Goal: Transaction & Acquisition: Purchase product/service

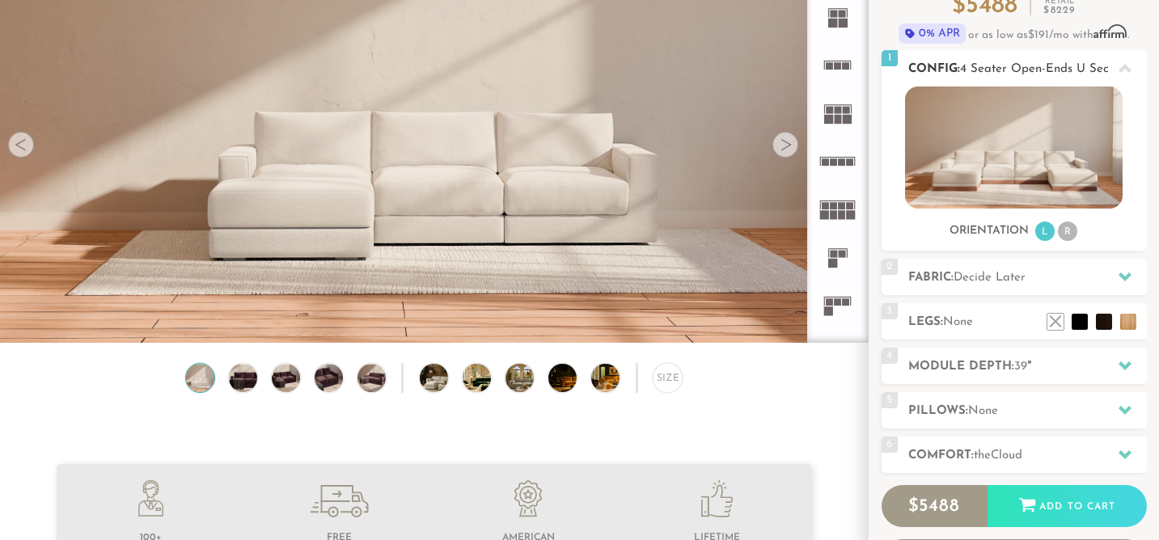
scroll to position [152, 0]
click at [1073, 232] on li "R" at bounding box center [1067, 231] width 19 height 19
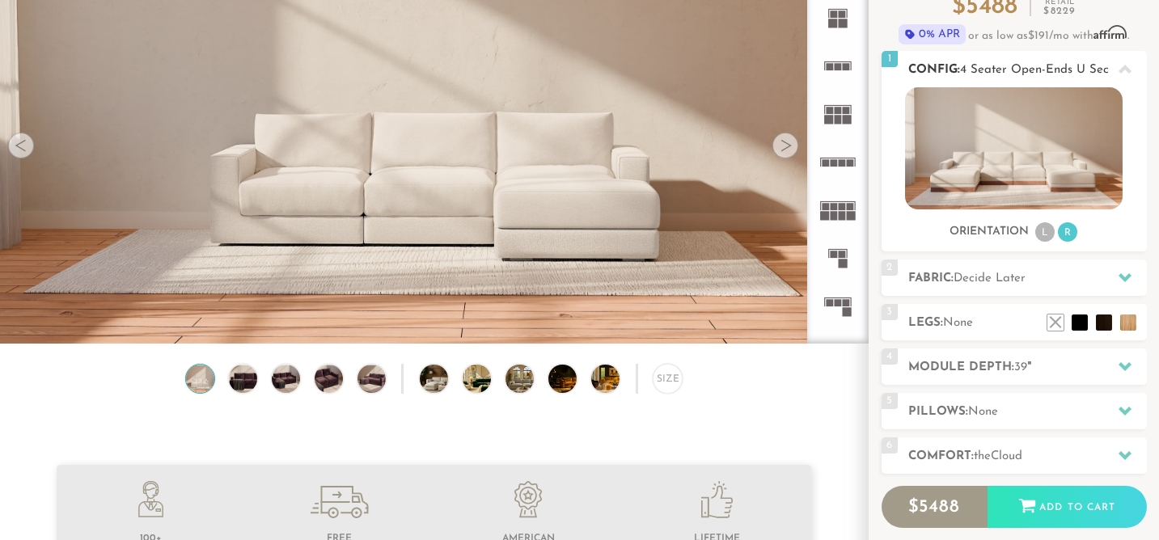
click at [1043, 230] on li "L" at bounding box center [1044, 231] width 19 height 19
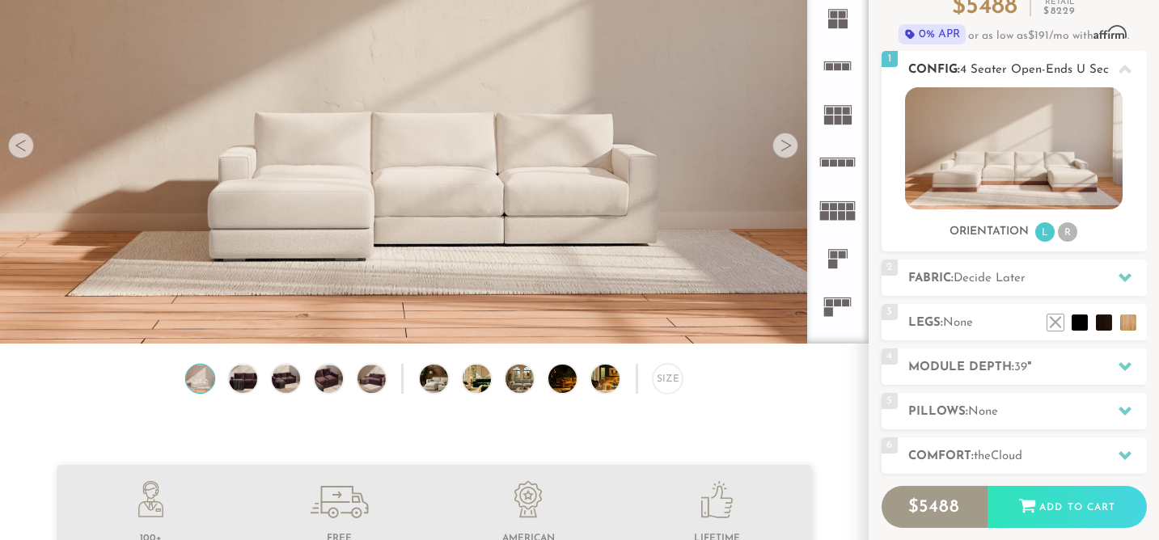
click at [1057, 230] on ul "L R" at bounding box center [1056, 233] width 45 height 22
click at [1069, 230] on li "R" at bounding box center [1067, 231] width 19 height 19
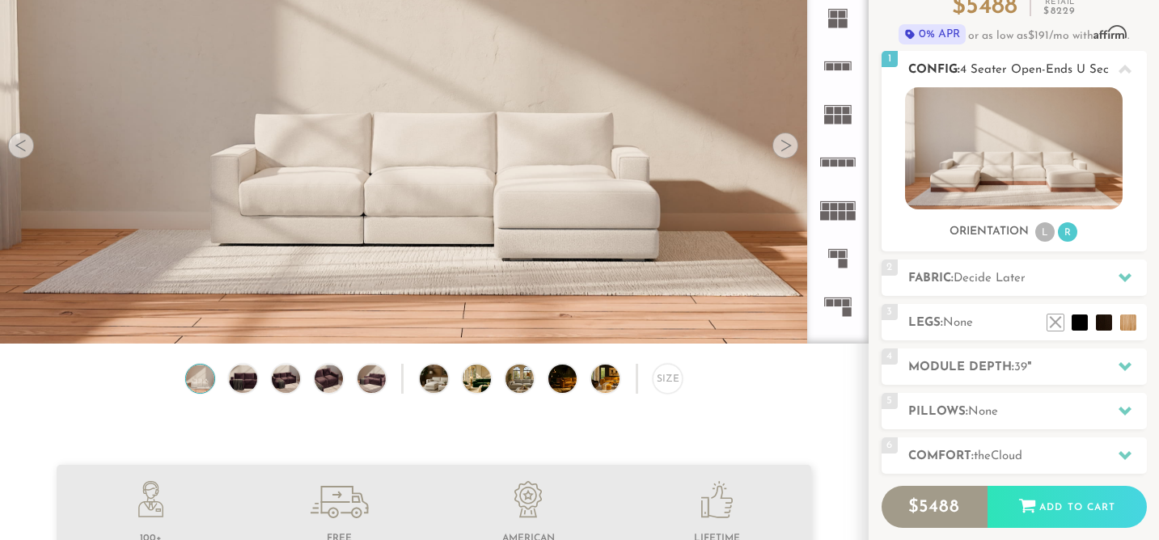
click at [1051, 228] on li "L" at bounding box center [1044, 231] width 19 height 19
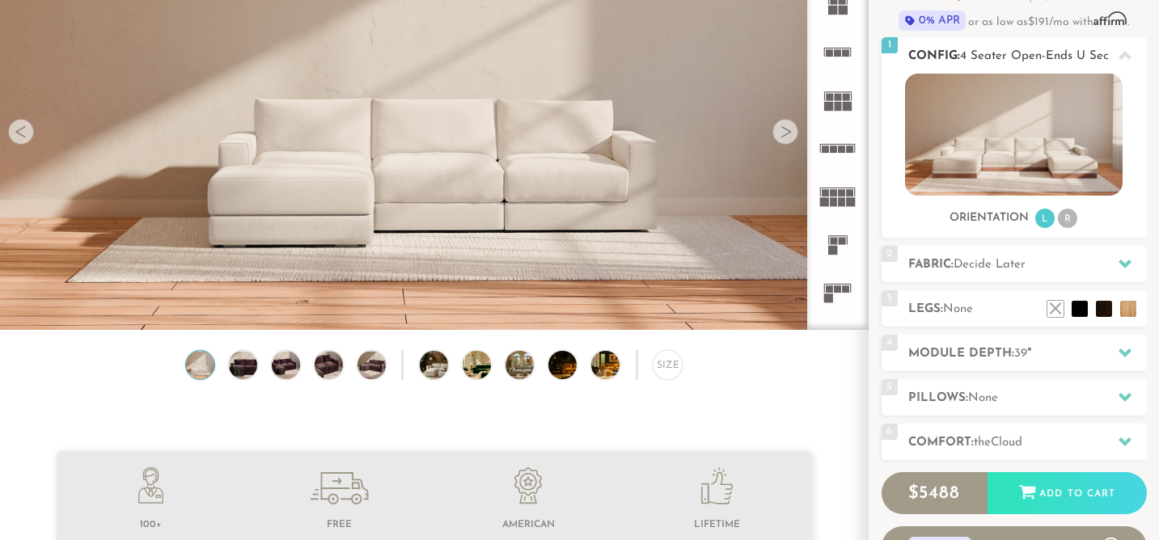
scroll to position [167, 0]
click at [1010, 265] on span "Decide Later" at bounding box center [990, 264] width 72 height 12
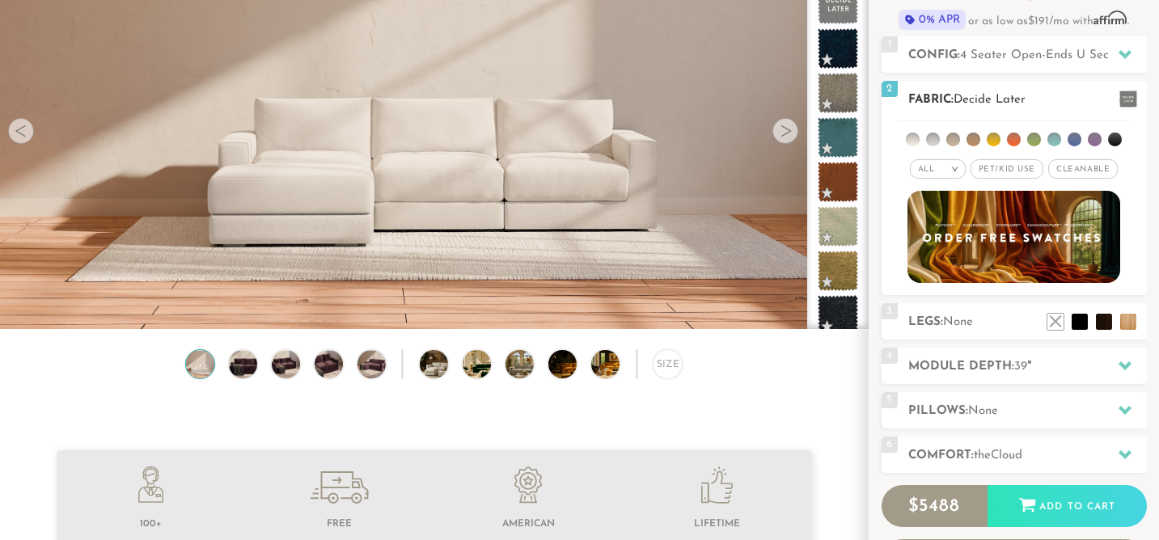
click at [1051, 138] on li at bounding box center [1055, 140] width 14 height 14
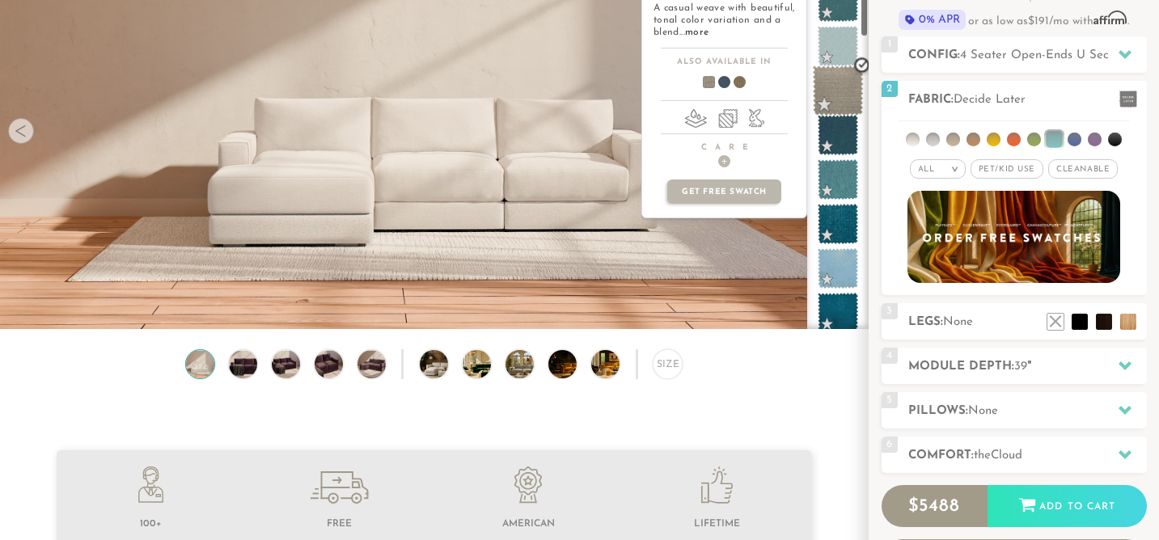
scroll to position [66, 0]
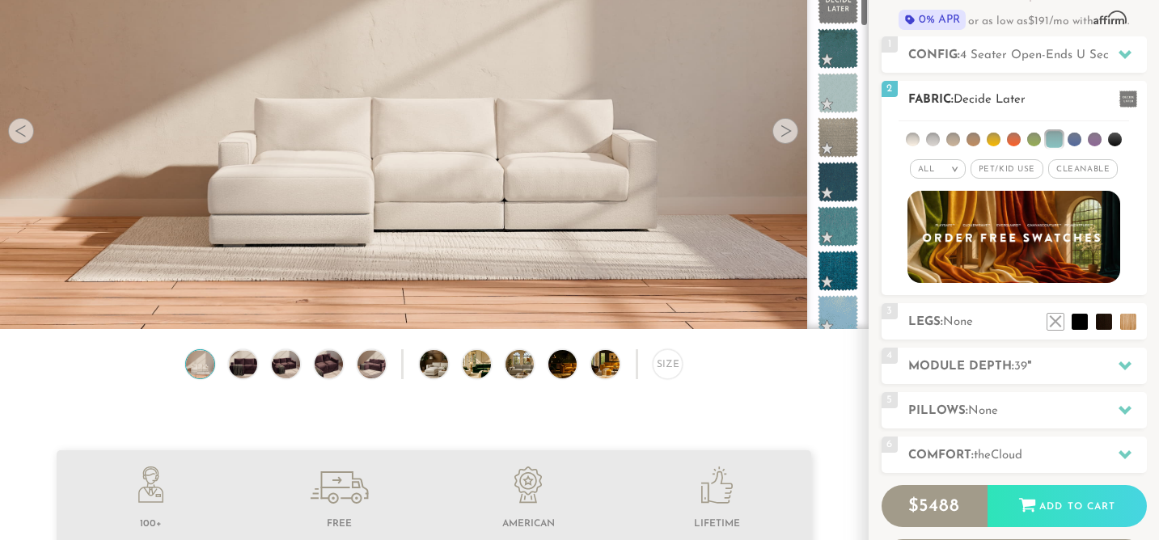
click at [934, 159] on div "All >" at bounding box center [938, 168] width 56 height 19
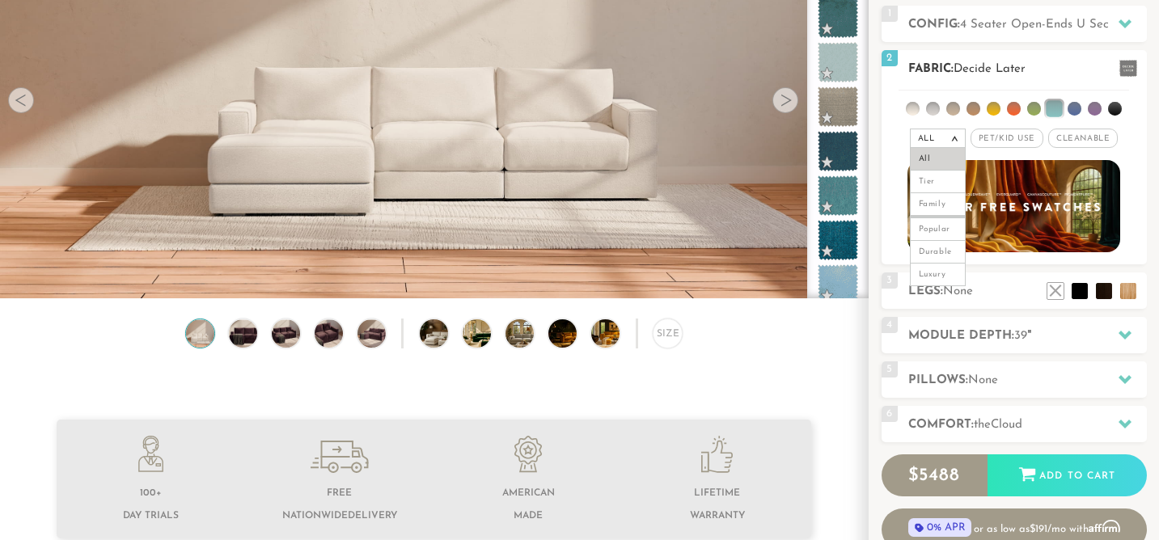
click at [1116, 104] on li at bounding box center [1115, 109] width 14 height 14
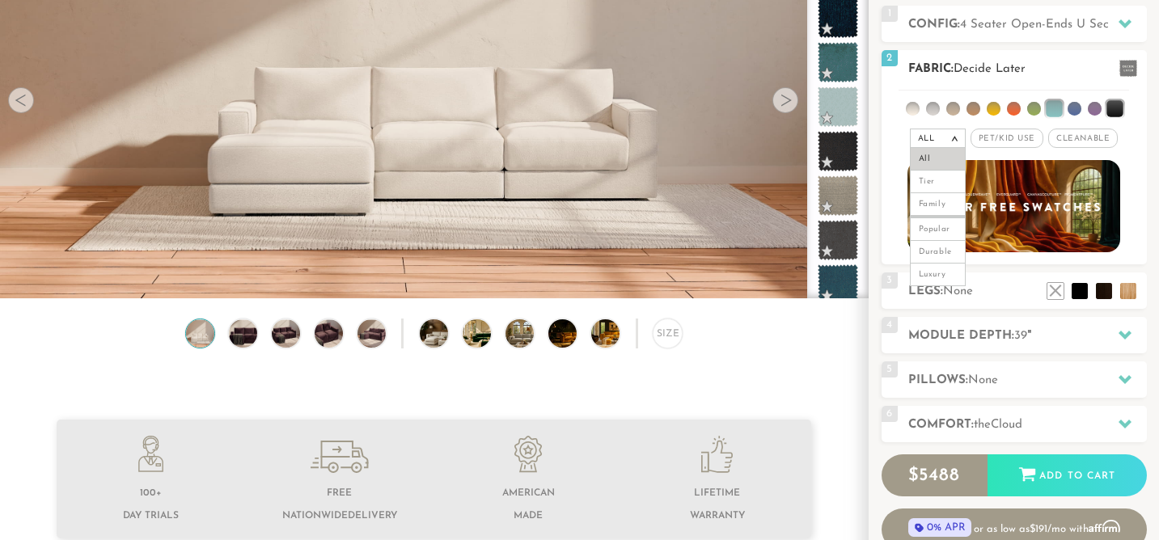
click at [1022, 139] on span "Pet/Kid Use x" at bounding box center [1007, 138] width 73 height 19
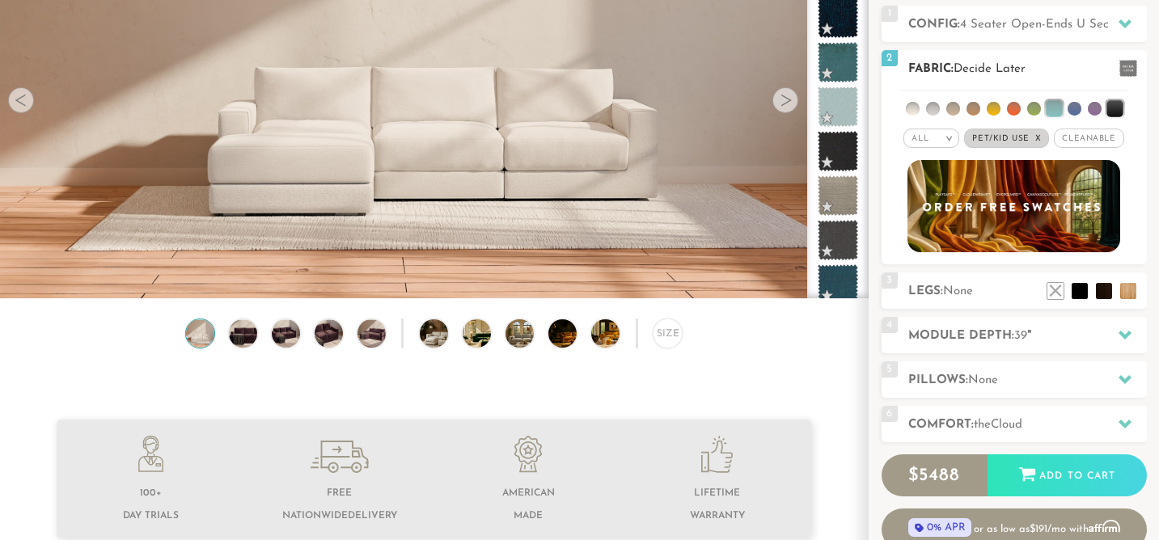
click at [1086, 136] on span "Cleanable x" at bounding box center [1089, 138] width 70 height 19
click at [1030, 132] on span "Pet/Kid Use x" at bounding box center [1001, 138] width 85 height 19
click at [1028, 137] on span "Pet/Kid Use x" at bounding box center [1000, 138] width 73 height 19
click at [1026, 136] on span "Pet/Kid Use x" at bounding box center [1001, 138] width 85 height 19
click at [1112, 135] on em "x" at bounding box center [1113, 138] width 6 height 9
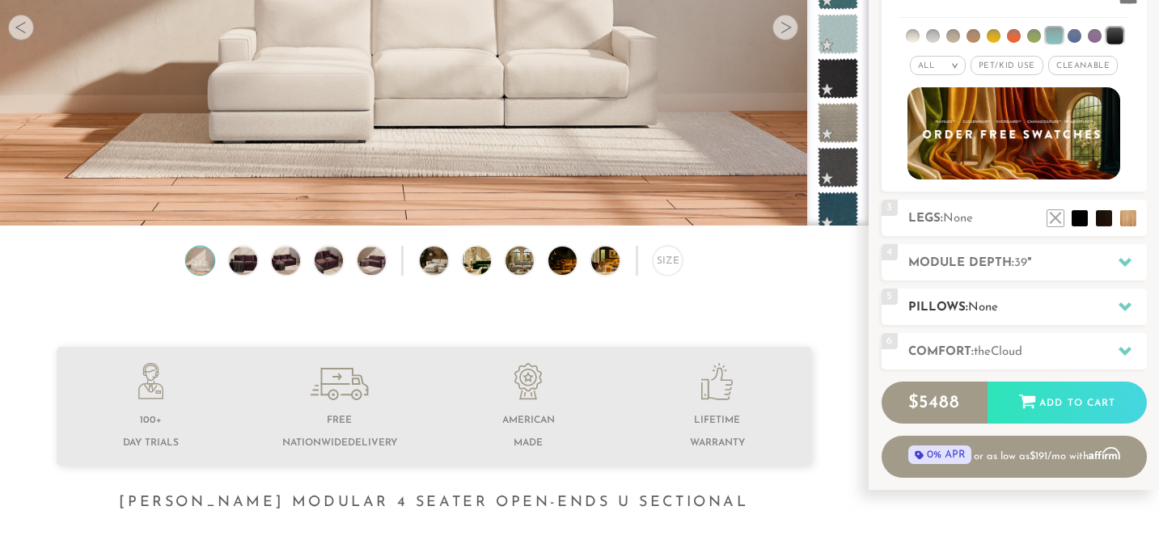
click at [1008, 362] on div "6 Comfort: the Cloud soft" at bounding box center [1014, 351] width 265 height 36
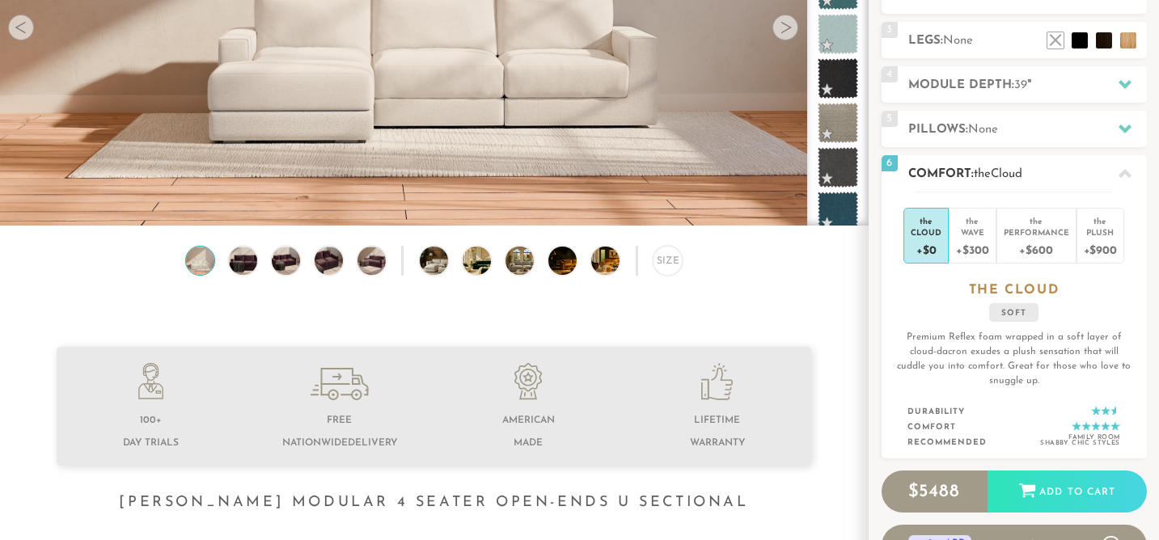
click at [1124, 169] on icon at bounding box center [1125, 173] width 13 height 13
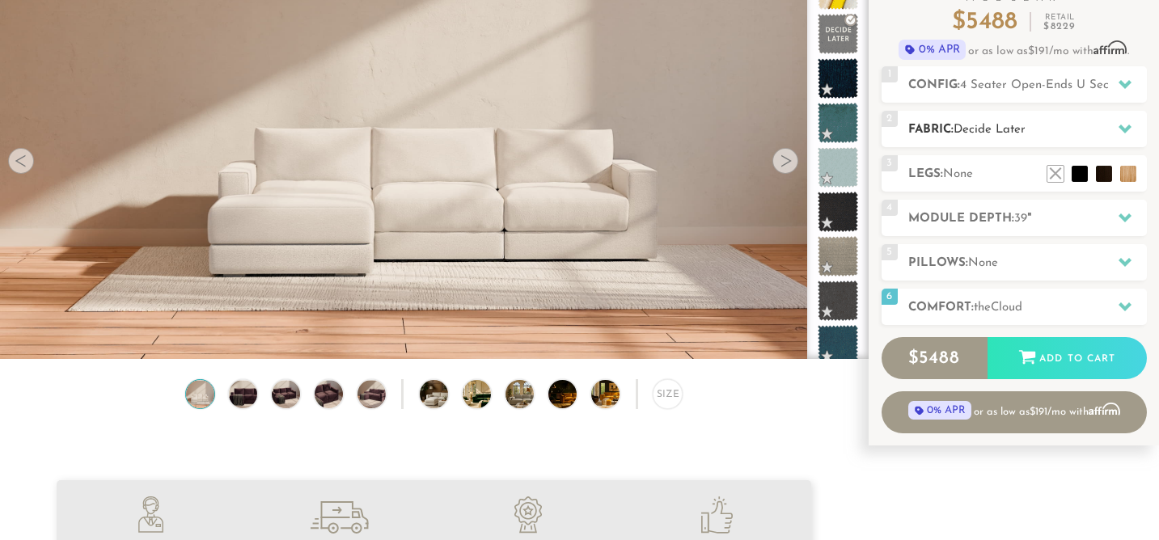
click at [1030, 127] on h2 "Fabric: Decide Later" at bounding box center [1027, 130] width 239 height 19
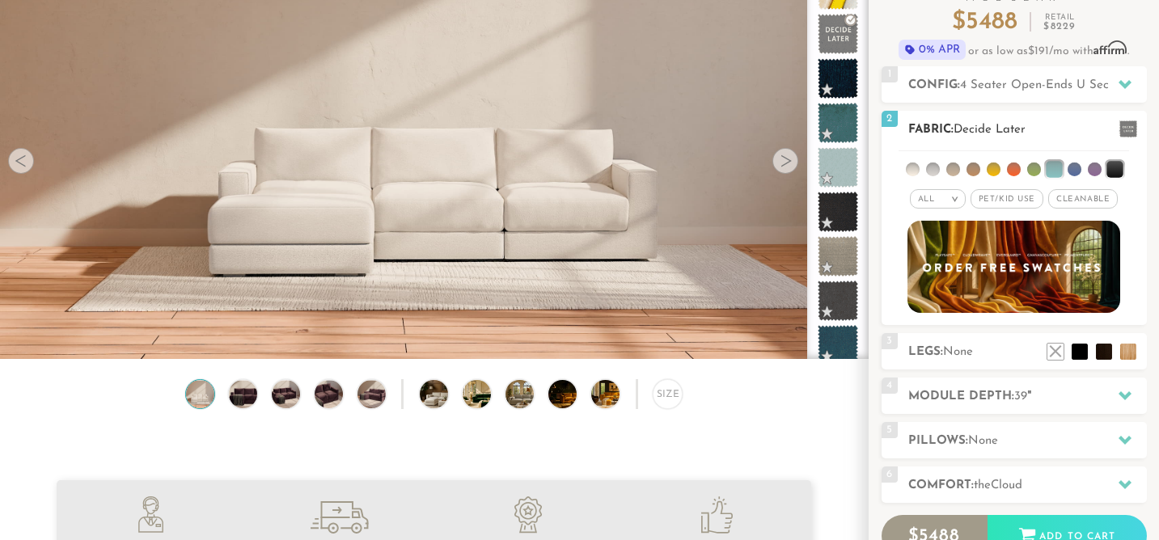
click at [935, 167] on li at bounding box center [933, 170] width 14 height 14
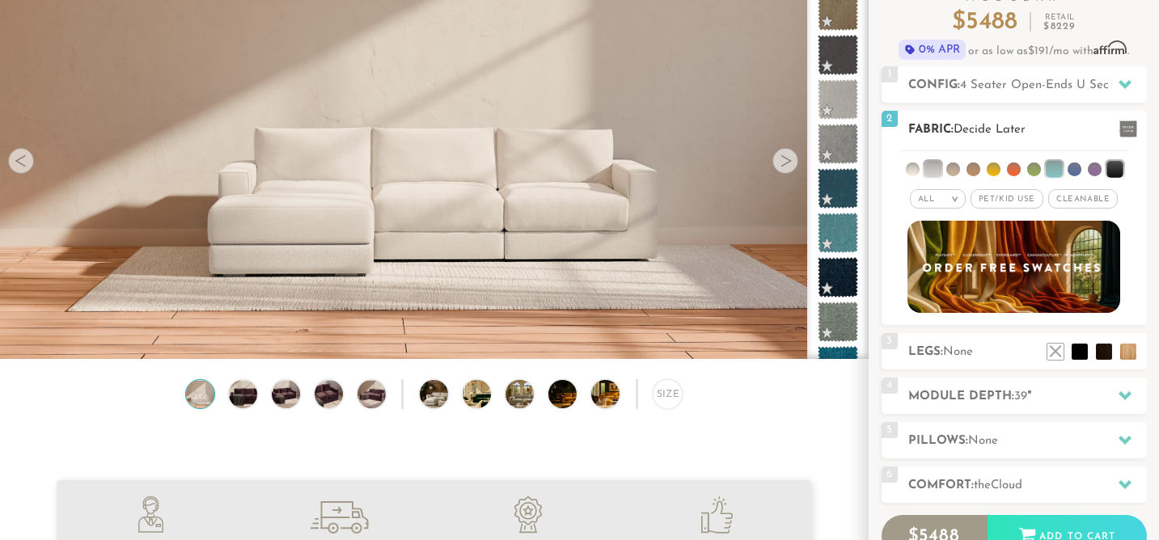
click at [915, 168] on li at bounding box center [913, 170] width 14 height 14
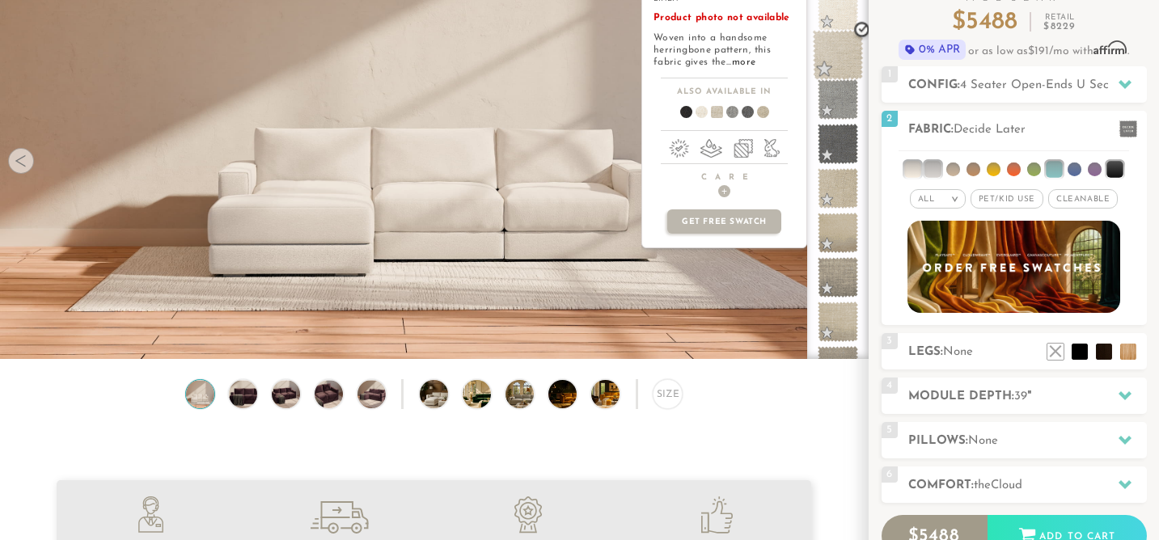
click at [843, 53] on span at bounding box center [838, 55] width 51 height 51
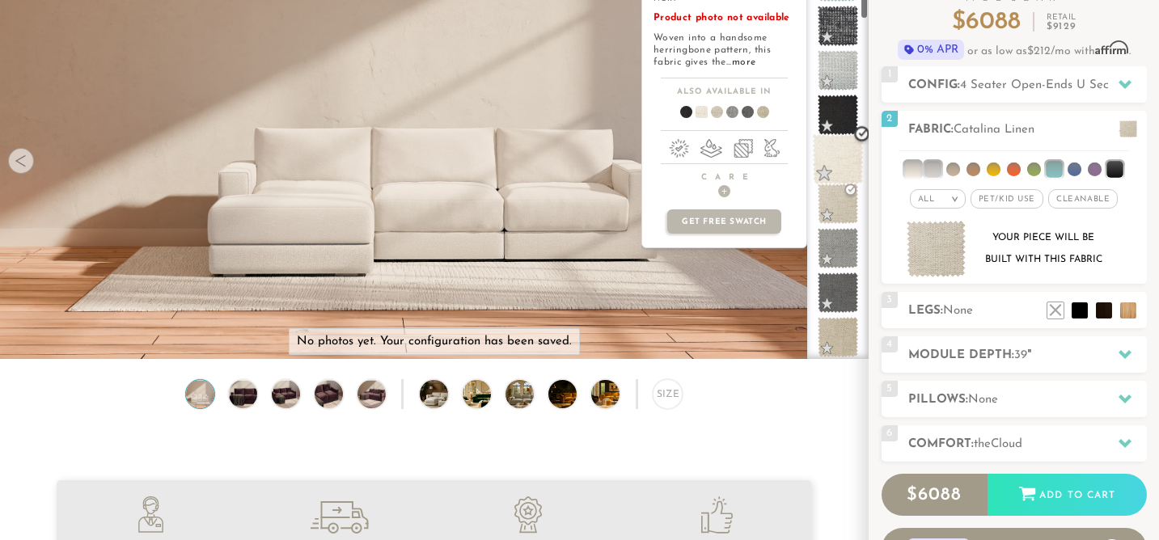
click at [837, 149] on span at bounding box center [838, 159] width 51 height 51
click at [842, 202] on span at bounding box center [838, 204] width 51 height 51
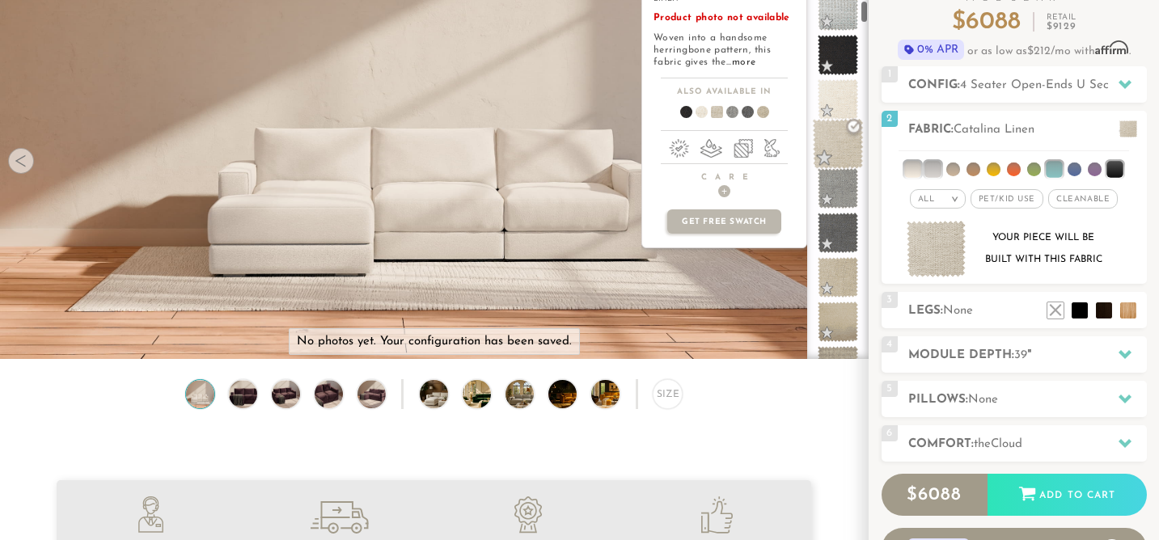
scroll to position [649, 0]
click at [845, 269] on span at bounding box center [838, 275] width 51 height 51
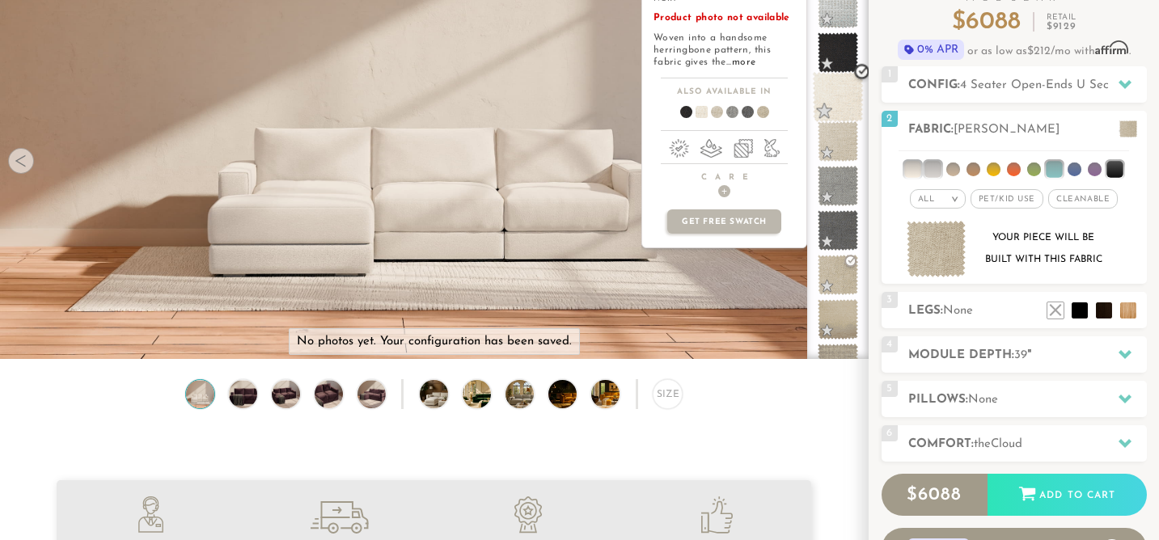
click at [835, 90] on span at bounding box center [838, 97] width 51 height 51
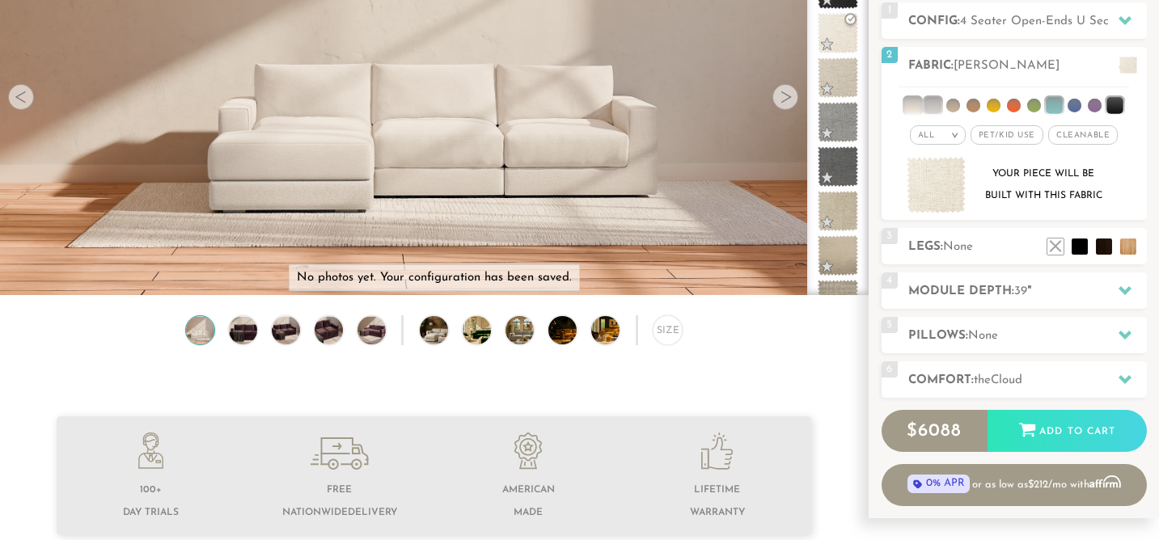
scroll to position [212, 0]
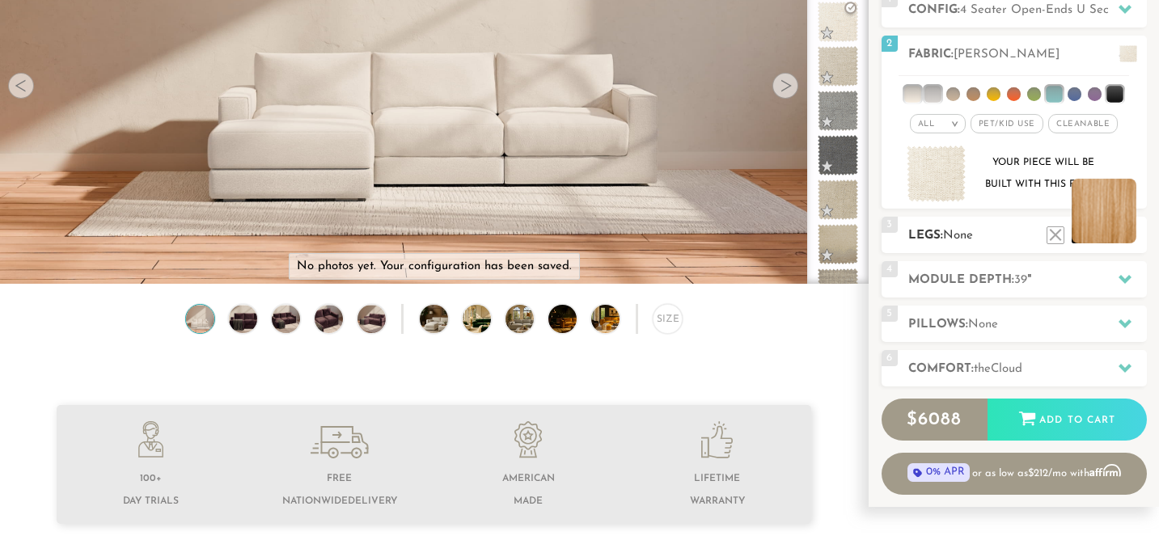
click at [1129, 236] on li at bounding box center [1104, 211] width 65 height 65
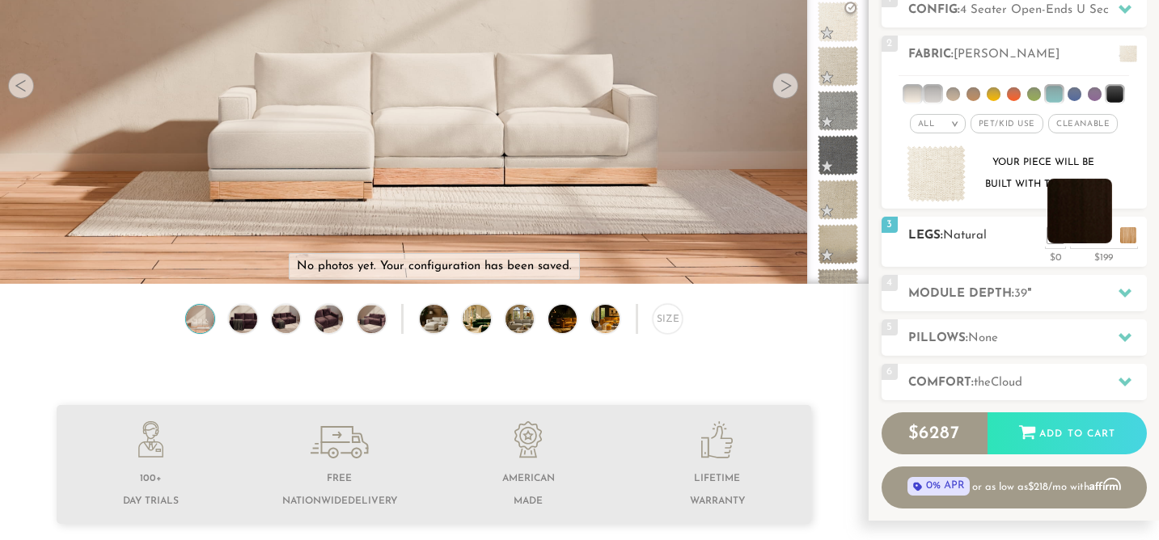
click at [1103, 234] on li at bounding box center [1080, 211] width 65 height 65
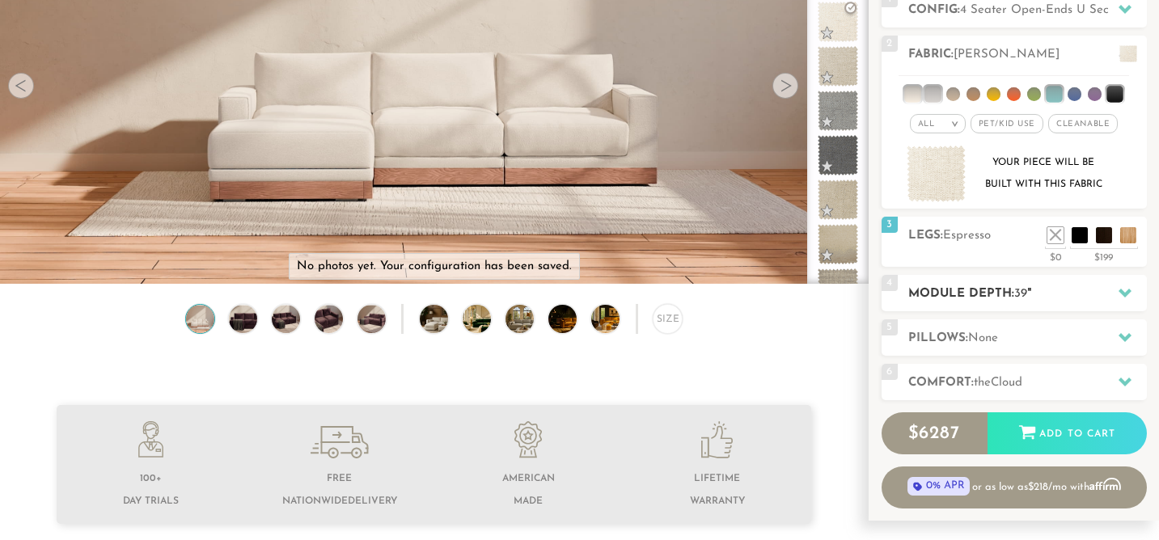
click at [964, 293] on h2 "Module Depth: 39 "" at bounding box center [1027, 294] width 239 height 19
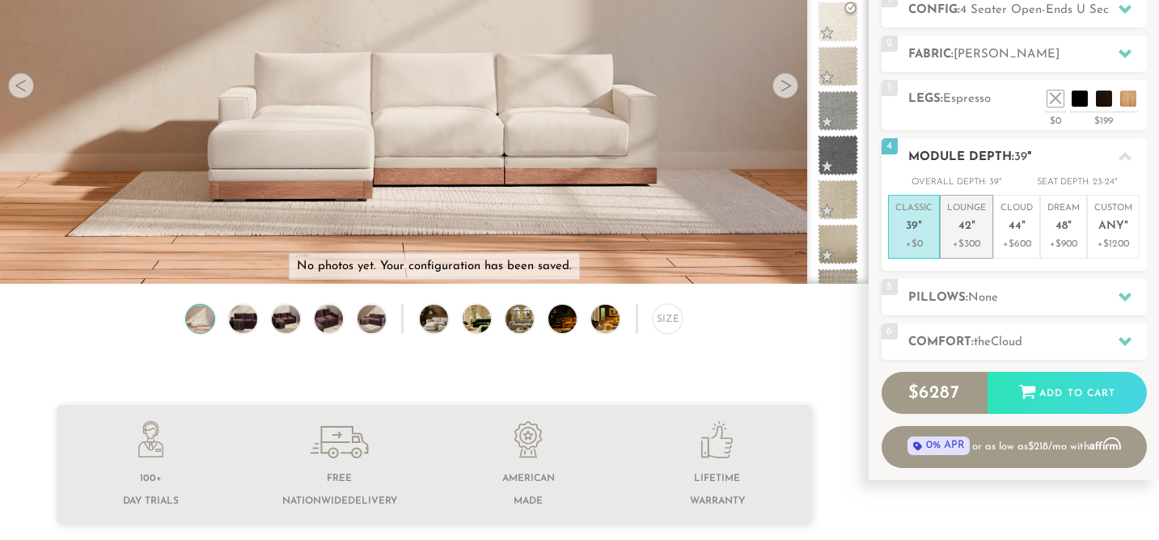
click at [976, 226] on p "Lounge 42 "" at bounding box center [966, 219] width 39 height 35
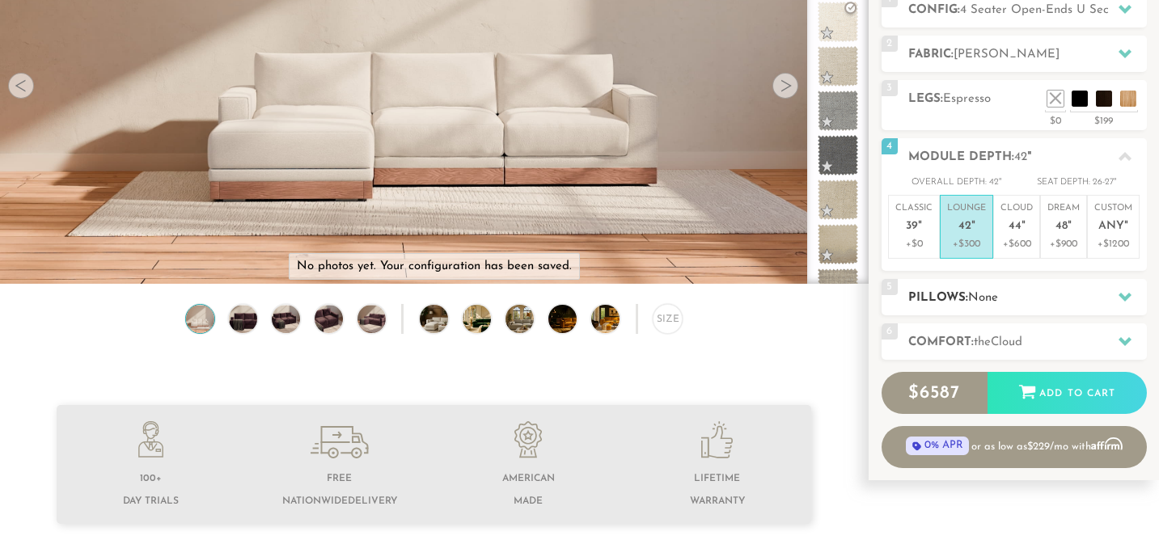
click at [985, 292] on span "None" at bounding box center [983, 298] width 30 height 12
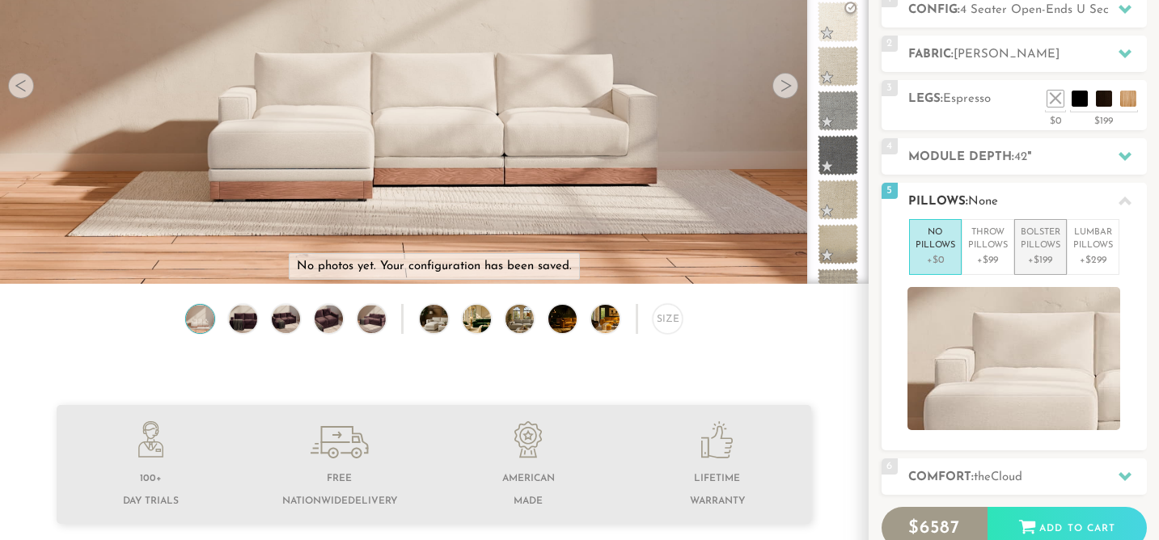
click at [1032, 235] on p "Bolster Pillows" at bounding box center [1041, 240] width 40 height 27
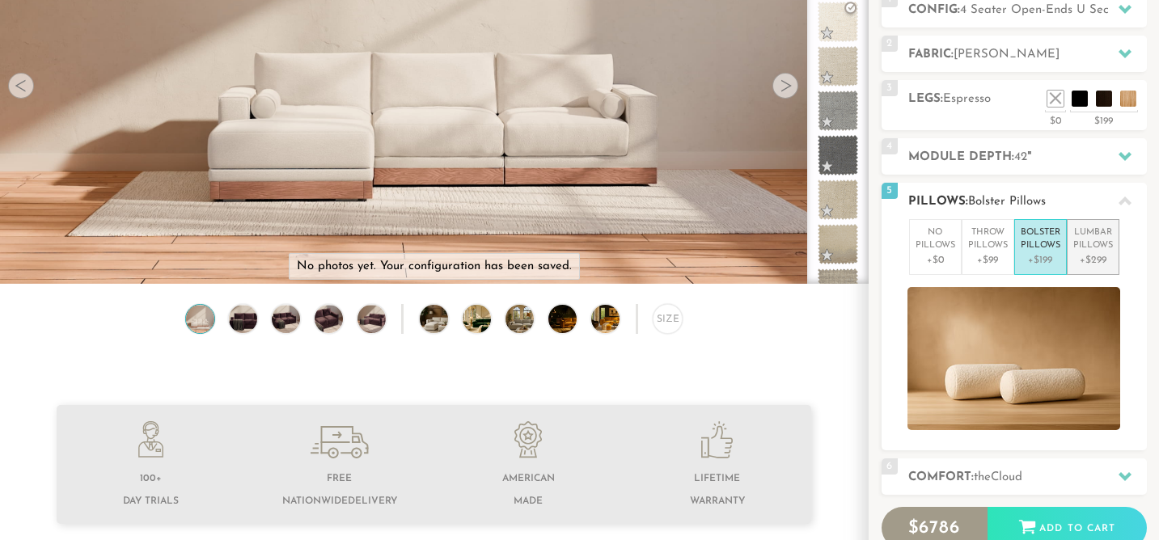
click at [1089, 237] on p "Lumbar Pillows" at bounding box center [1094, 240] width 40 height 27
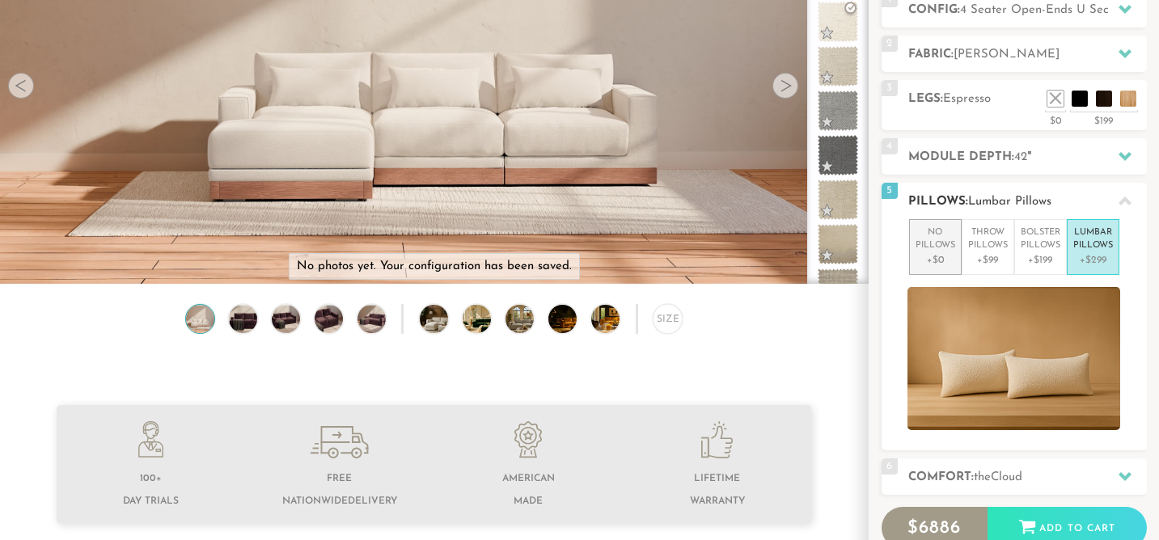
click at [943, 250] on p "No Pillows" at bounding box center [936, 240] width 40 height 27
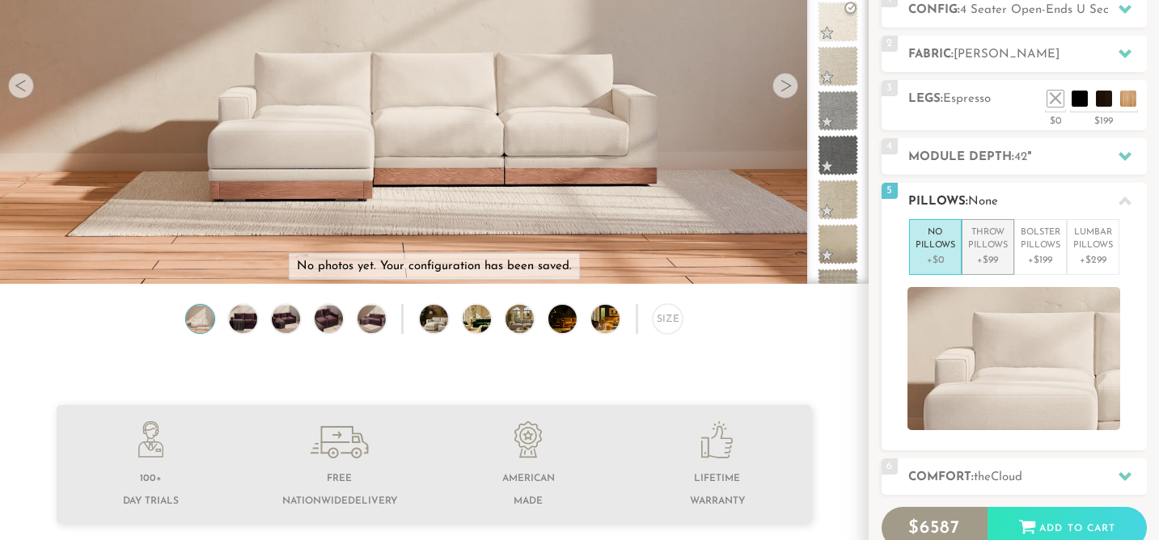
click at [986, 245] on p "Throw Pillows" at bounding box center [988, 240] width 40 height 27
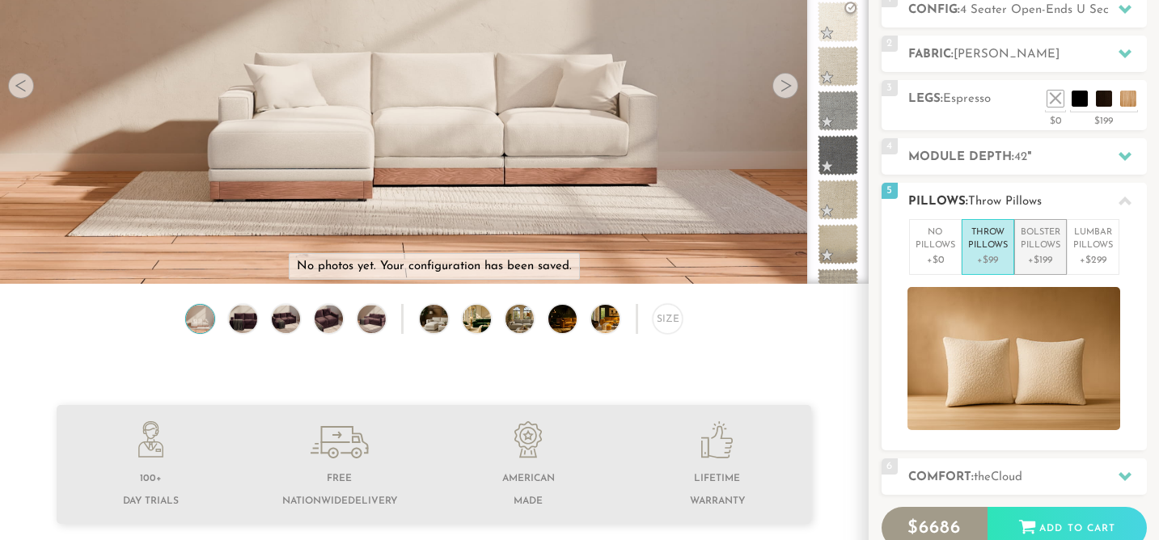
click at [1039, 233] on p "Bolster Pillows" at bounding box center [1041, 240] width 40 height 27
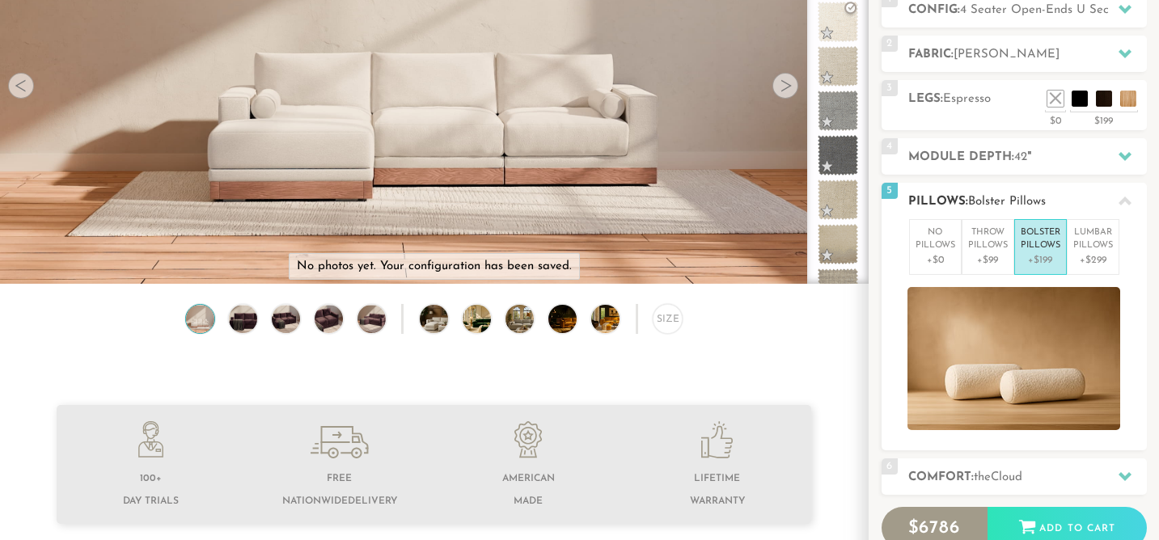
click at [1040, 244] on p "Bolster Pillows" at bounding box center [1041, 240] width 40 height 27
click at [942, 239] on p "No Pillows" at bounding box center [936, 240] width 40 height 27
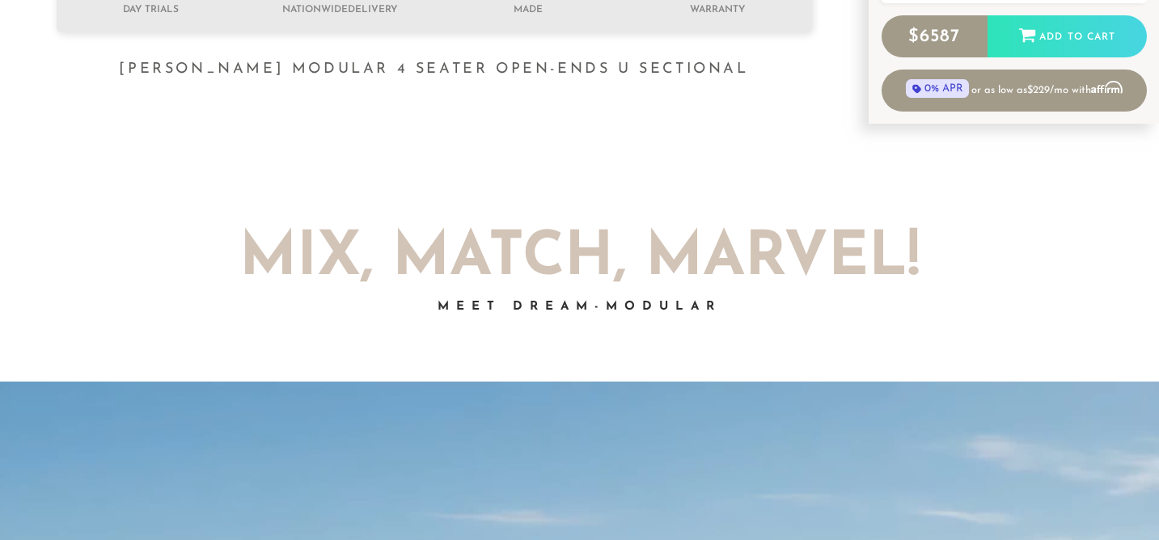
scroll to position [566, 0]
